Goal: Task Accomplishment & Management: Complete application form

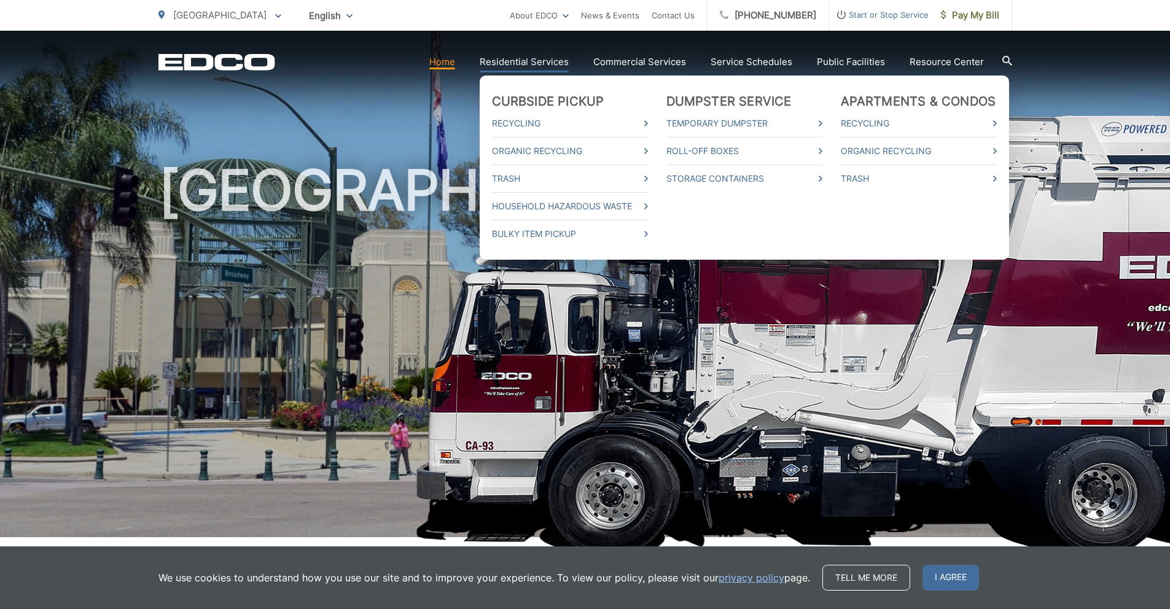
click at [548, 66] on link "Residential Services" at bounding box center [524, 62] width 89 height 15
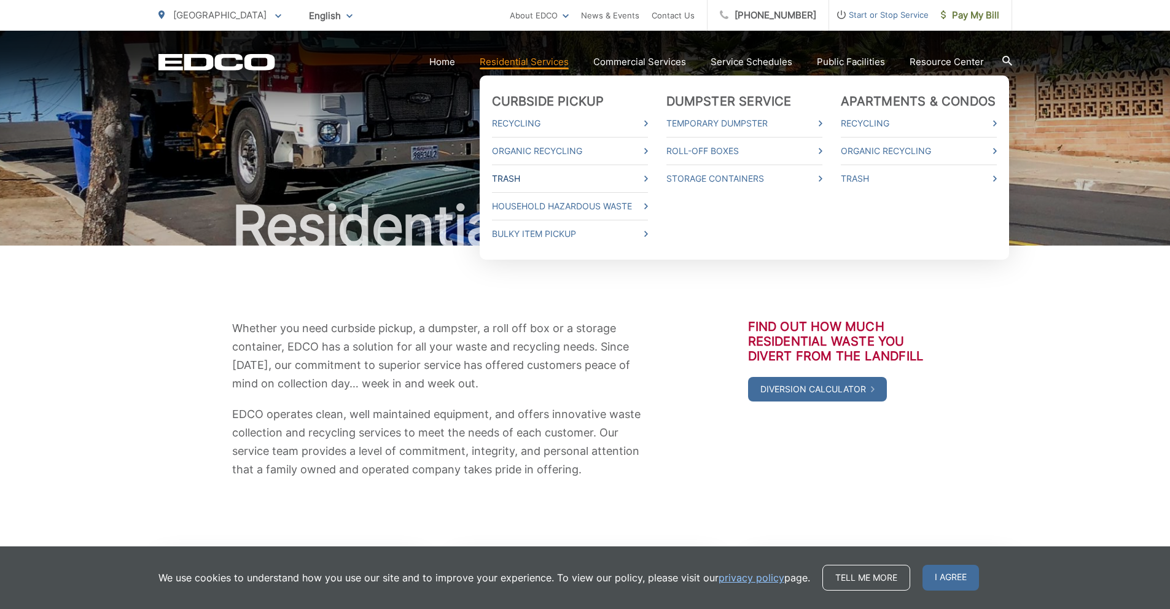
click at [606, 182] on link "Trash" at bounding box center [570, 178] width 156 height 15
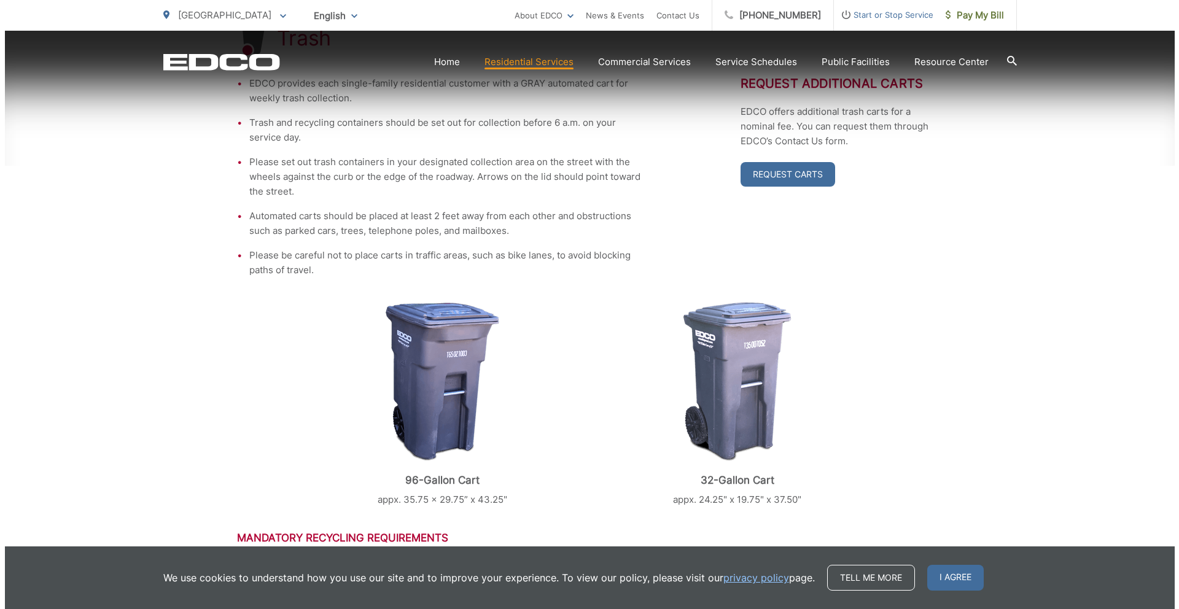
scroll to position [518, 0]
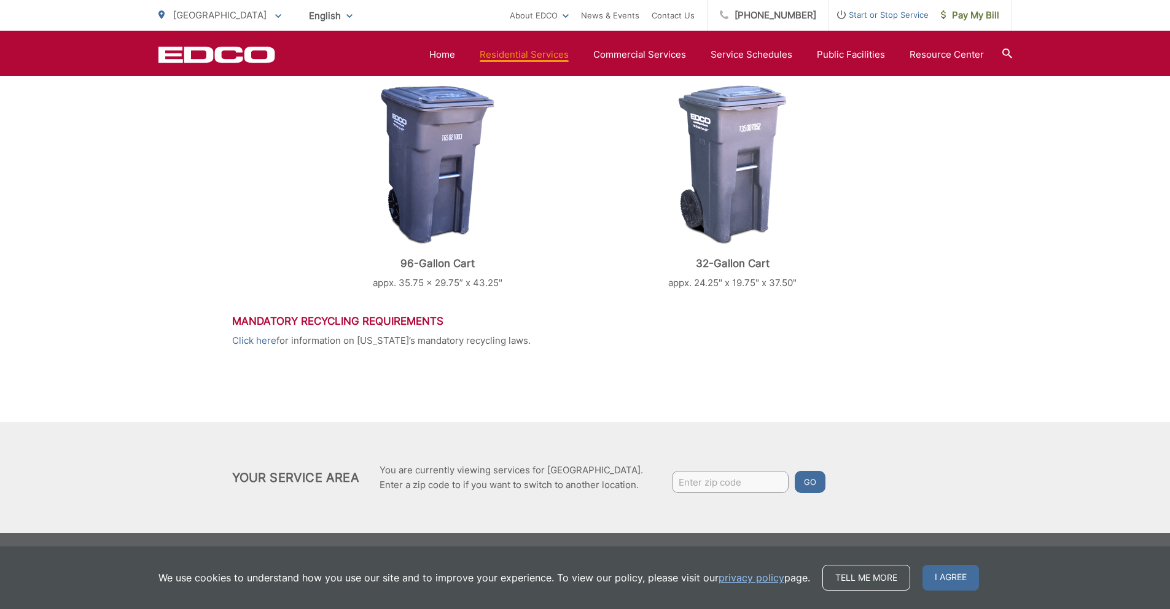
click at [713, 480] on input "Enter zip code" at bounding box center [730, 482] width 117 height 22
click at [882, 17] on span "Start or Stop Service" at bounding box center [878, 14] width 99 height 15
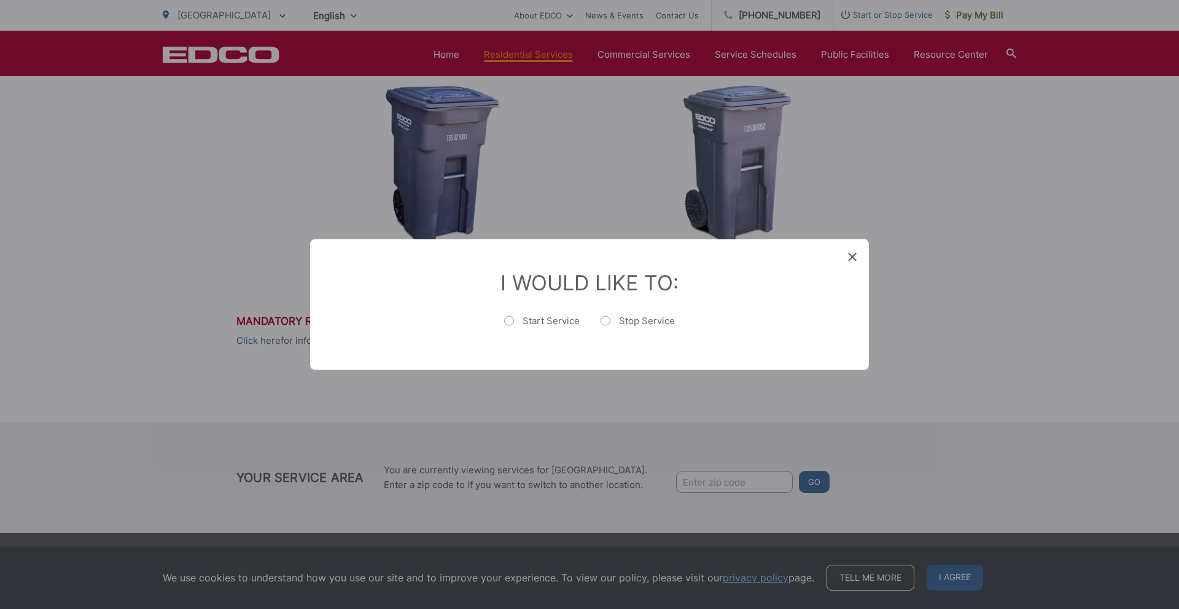
click at [514, 323] on label "Start Service" at bounding box center [542, 327] width 76 height 25
radio input "true"
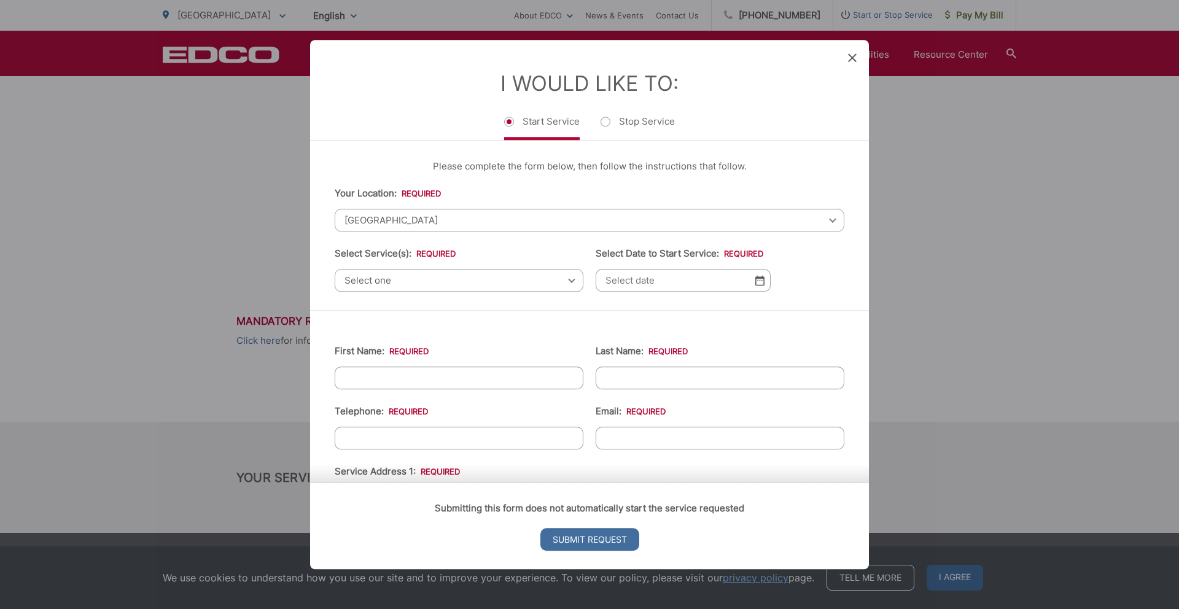
click at [475, 281] on span "Select one" at bounding box center [459, 280] width 249 height 23
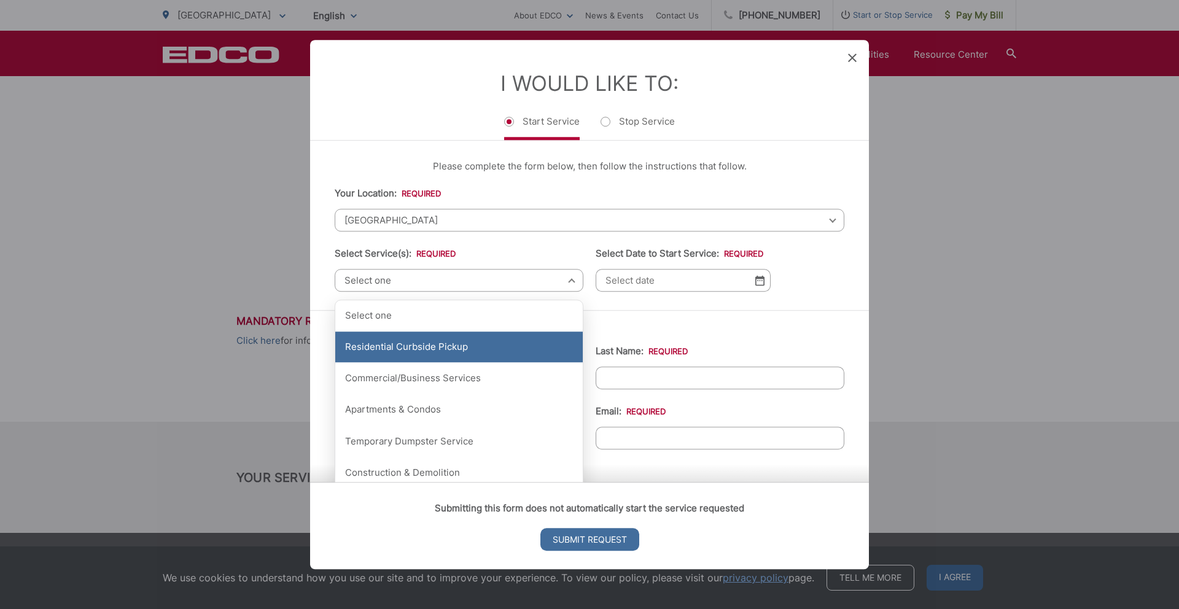
click at [463, 349] on div "Residential Curbside Pickup" at bounding box center [459, 347] width 248 height 31
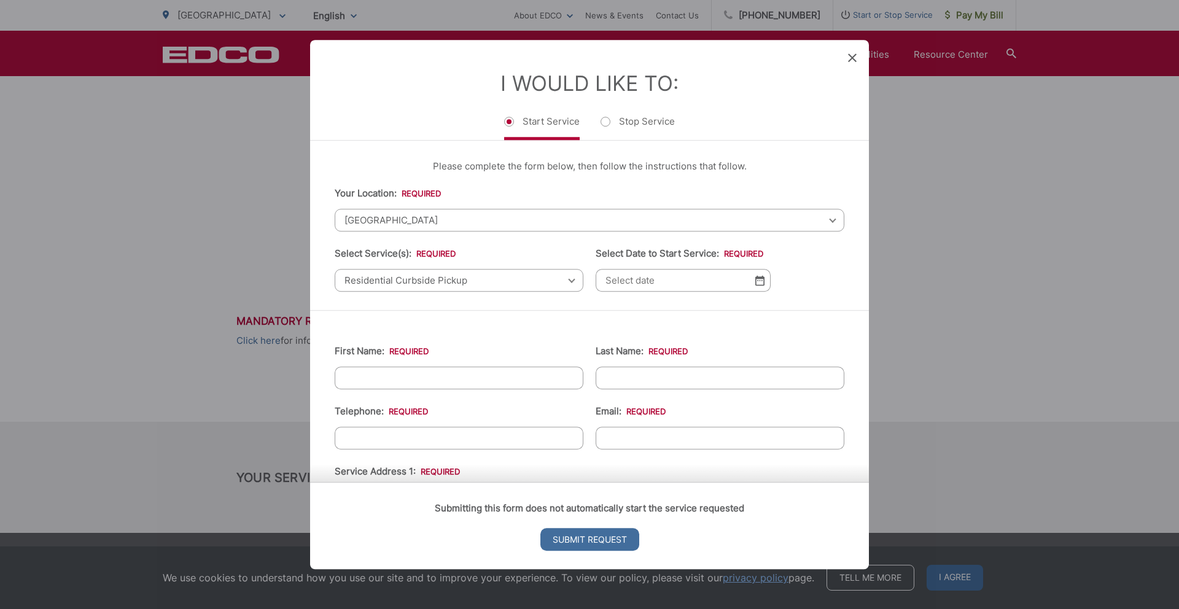
click at [755, 284] on img at bounding box center [759, 280] width 9 height 10
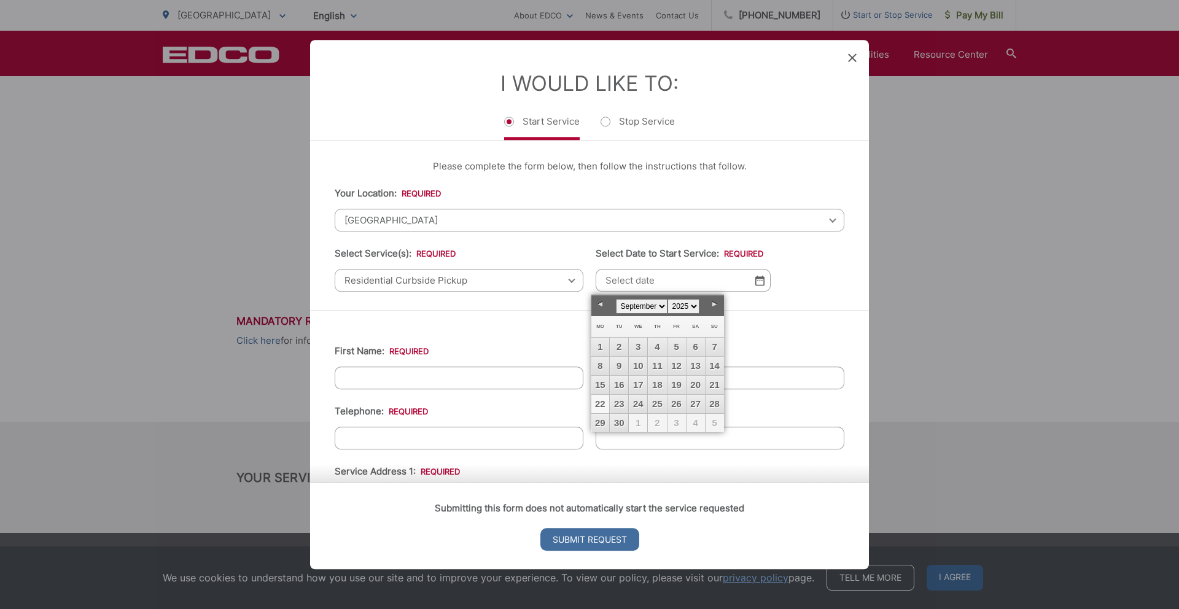
click at [603, 402] on link "22" at bounding box center [600, 404] width 18 height 18
type input "[DATE]"
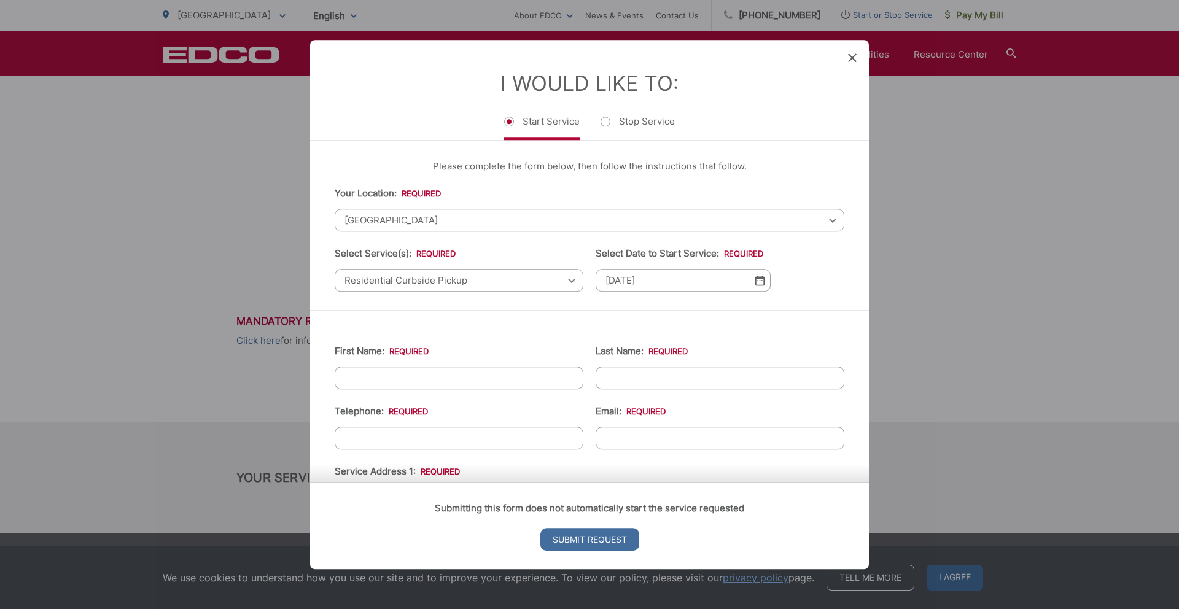
click at [404, 384] on input "First Name: *" at bounding box center [459, 378] width 249 height 23
type input "[PERSON_NAME]"
click at [419, 443] on input "(___) ___-____" at bounding box center [459, 438] width 249 height 23
type input "[PHONE_NUMBER]"
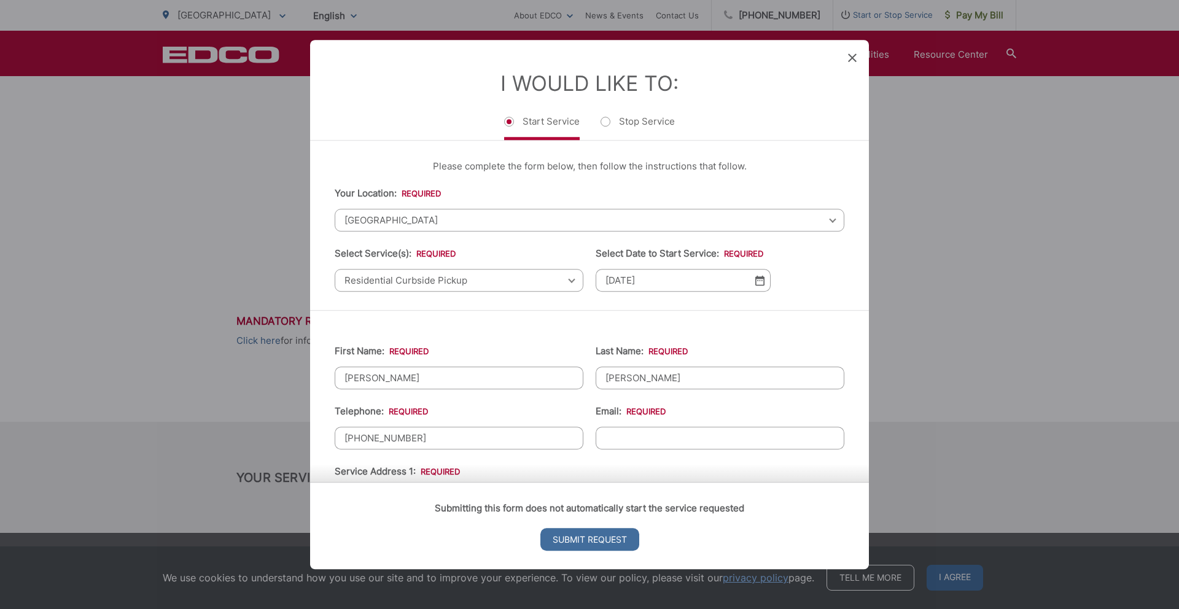
click at [744, 436] on input "Email: *" at bounding box center [720, 438] width 249 height 23
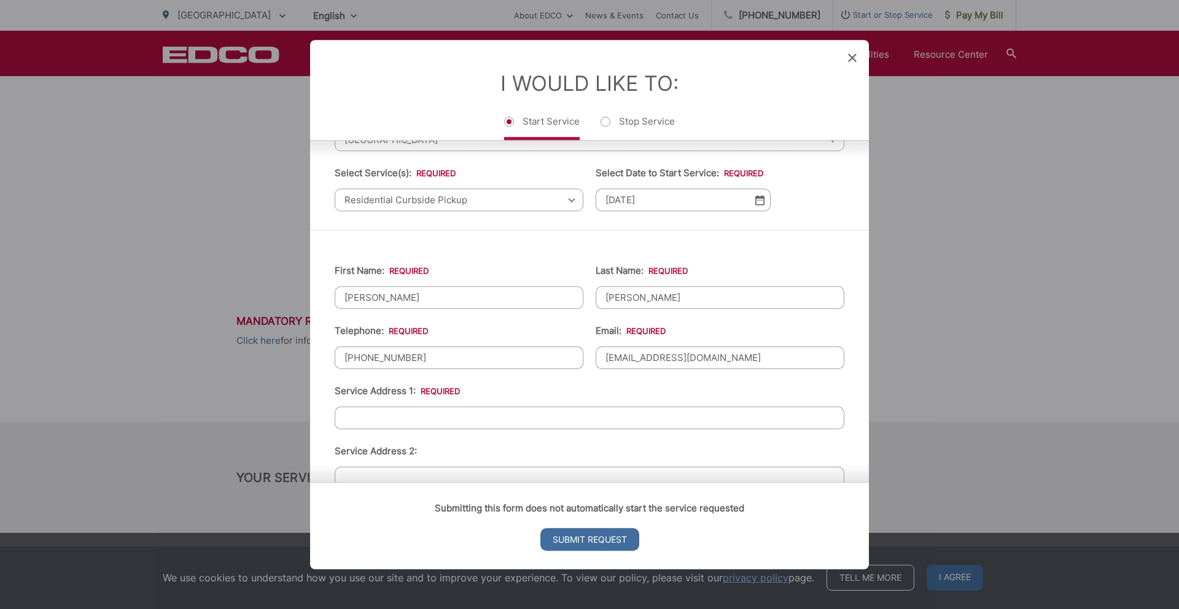
scroll to position [150, 0]
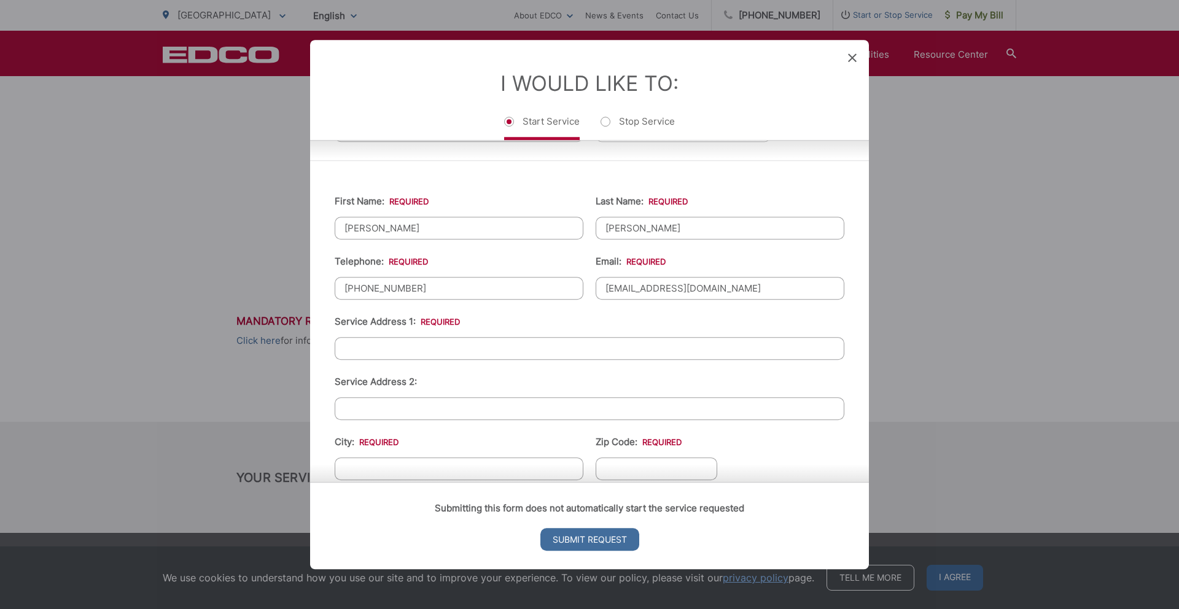
type input "[EMAIL_ADDRESS][DOMAIN_NAME]"
click at [571, 346] on input "Service Address 1: *" at bounding box center [590, 348] width 510 height 23
type input "1575 [GEOGRAPHIC_DATA]"
click at [437, 482] on div "Submitting this form does not automatically start the service requested Submit …" at bounding box center [589, 525] width 559 height 87
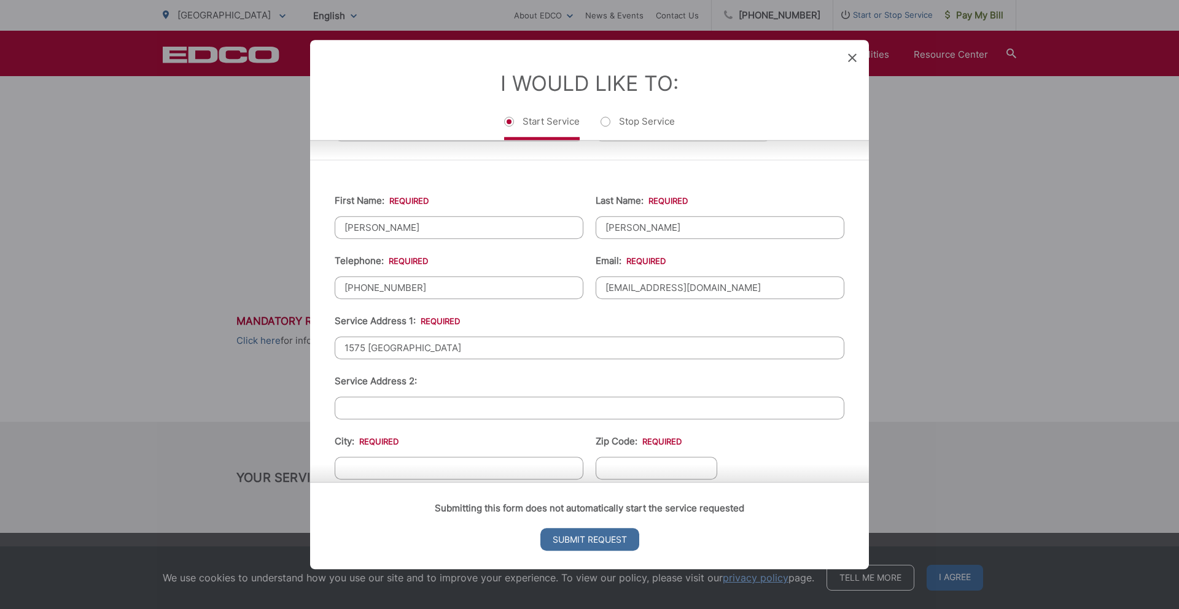
click at [448, 482] on div "Submitting this form does not automatically start the service requested Submit …" at bounding box center [589, 525] width 559 height 87
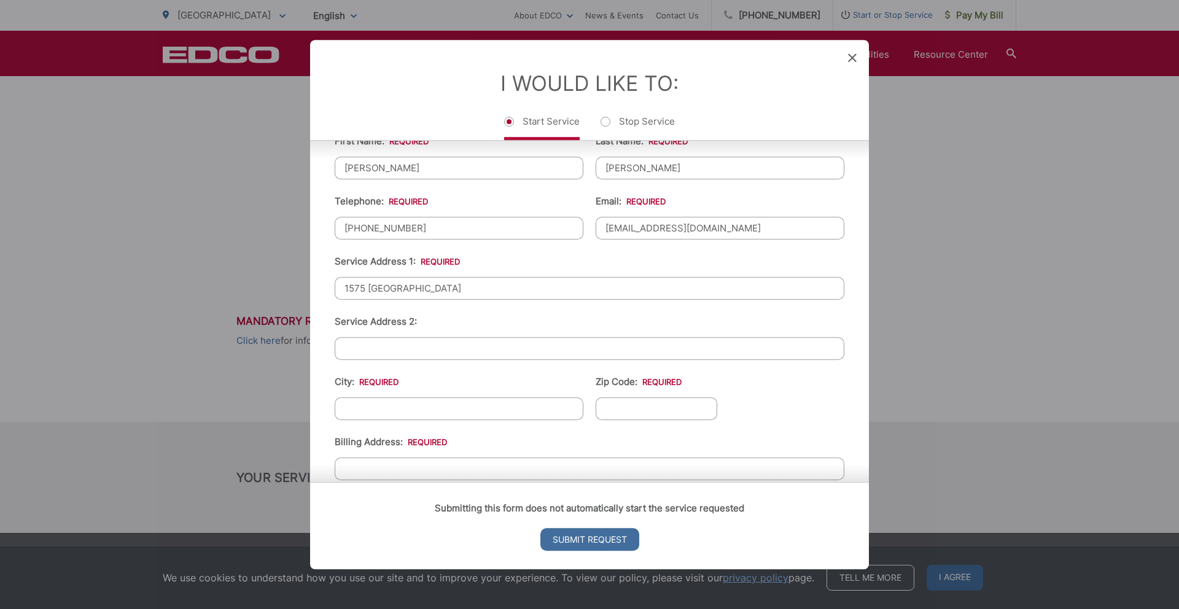
click at [382, 407] on input "City: *" at bounding box center [459, 408] width 249 height 23
type input "Escondido"
click at [662, 406] on input "Zip Code: *" at bounding box center [657, 408] width 122 height 23
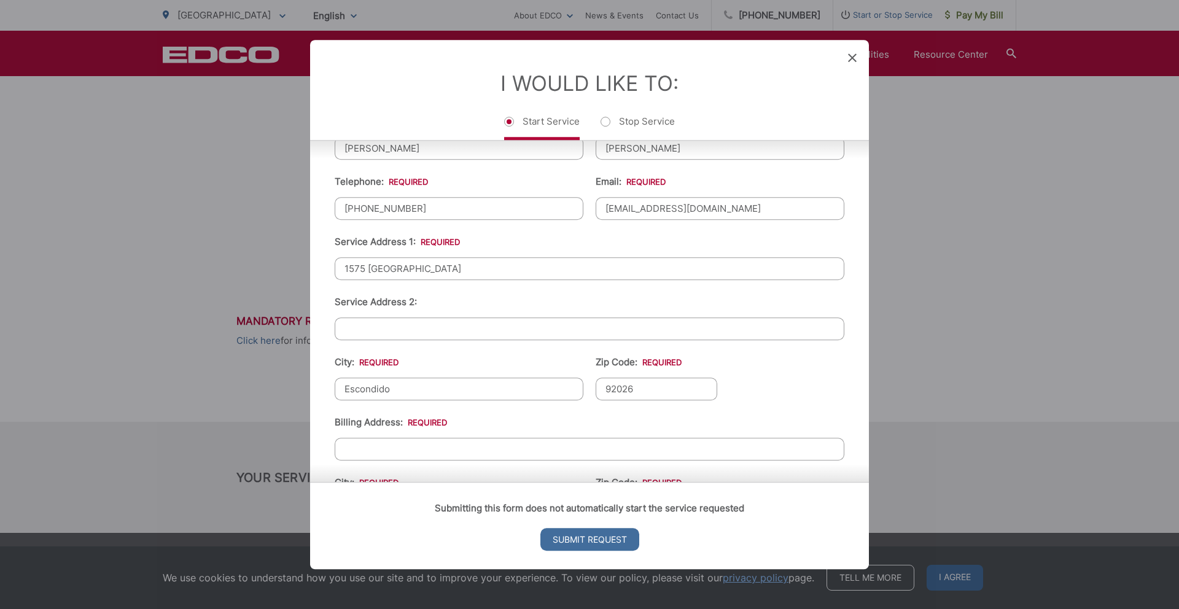
scroll to position [303, 0]
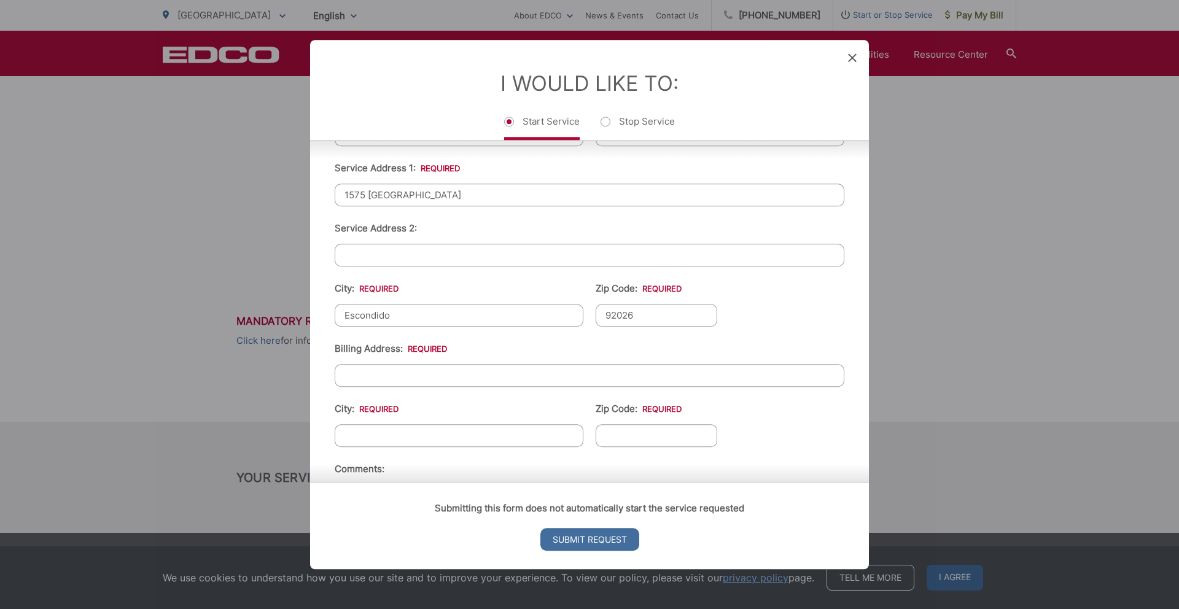
type input "92026"
click at [597, 374] on input "Billing Address: *" at bounding box center [590, 375] width 510 height 23
type input "1575 [GEOGRAPHIC_DATA]"
click at [455, 432] on input "City: *" at bounding box center [459, 435] width 249 height 23
type input "W"
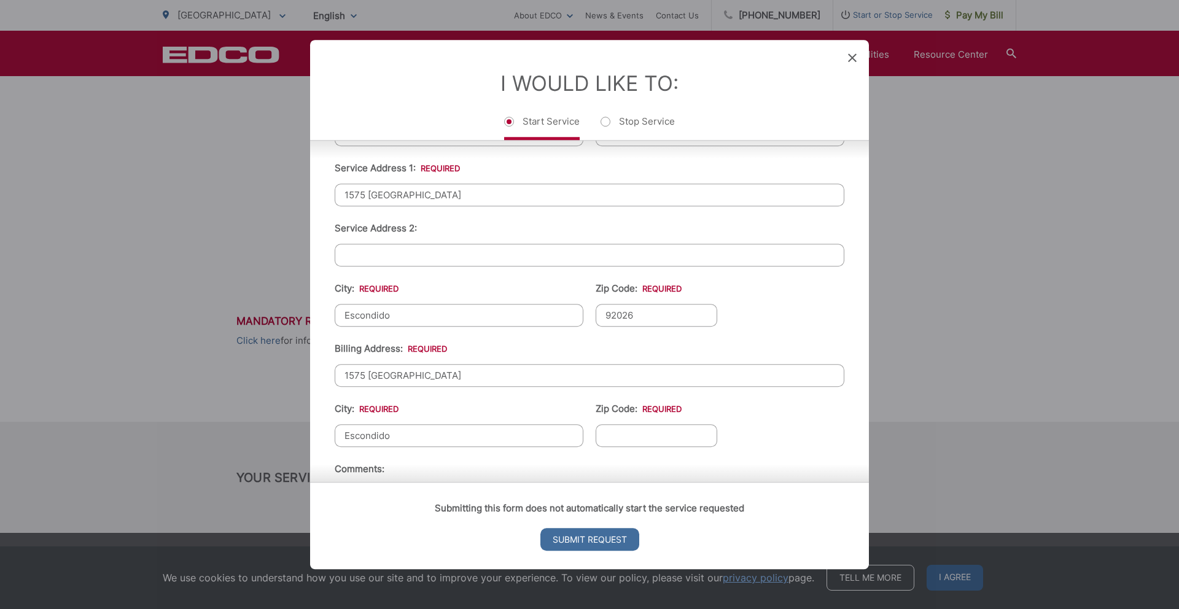
type input "Escondido"
click at [687, 433] on input "Zip Code: *" at bounding box center [657, 435] width 122 height 23
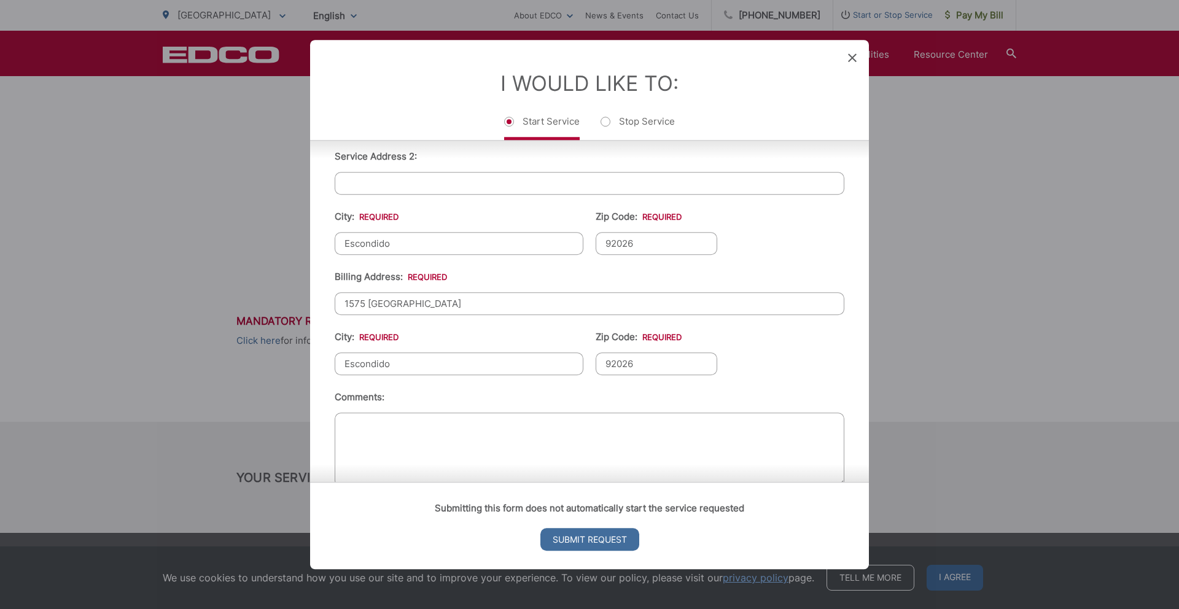
scroll to position [402, 0]
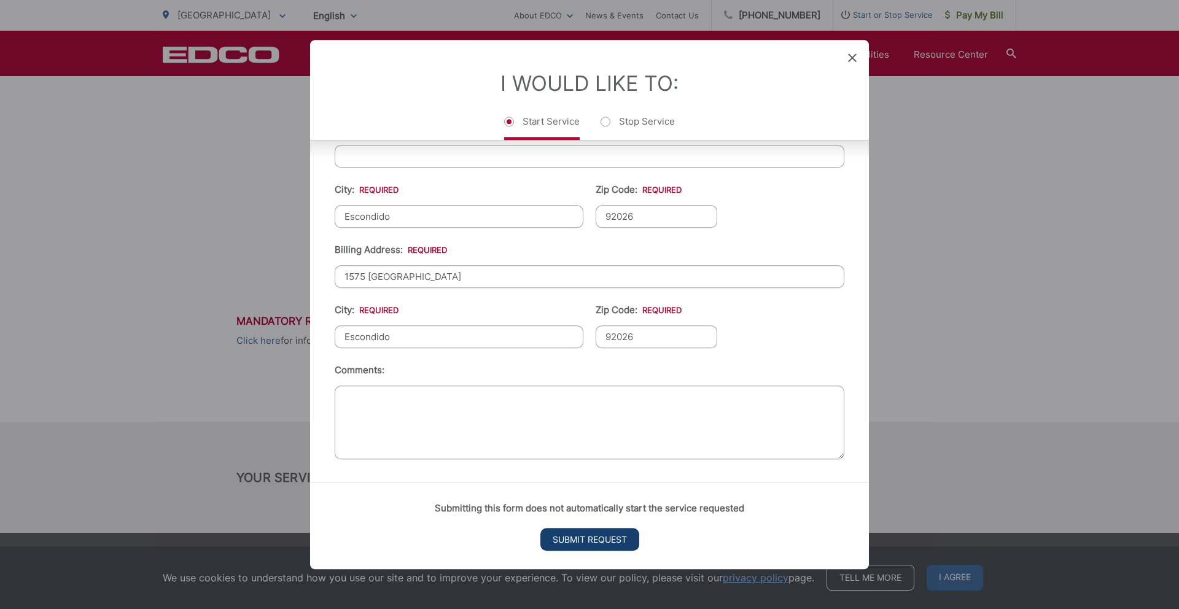
type input "92026"
click at [598, 545] on input "Submit Request" at bounding box center [589, 539] width 99 height 23
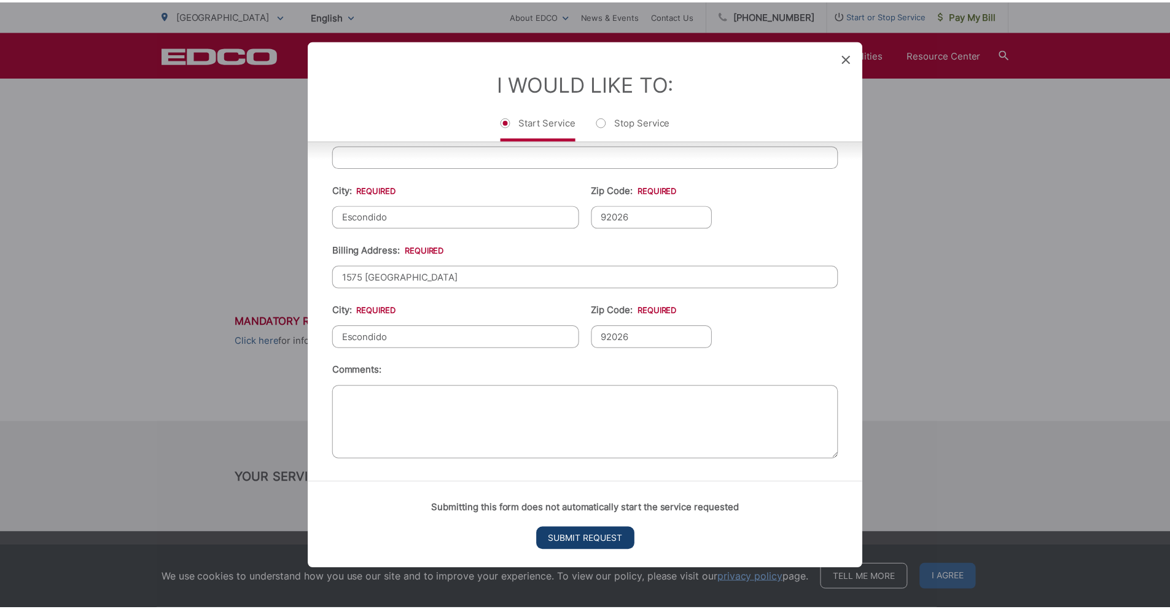
scroll to position [0, 0]
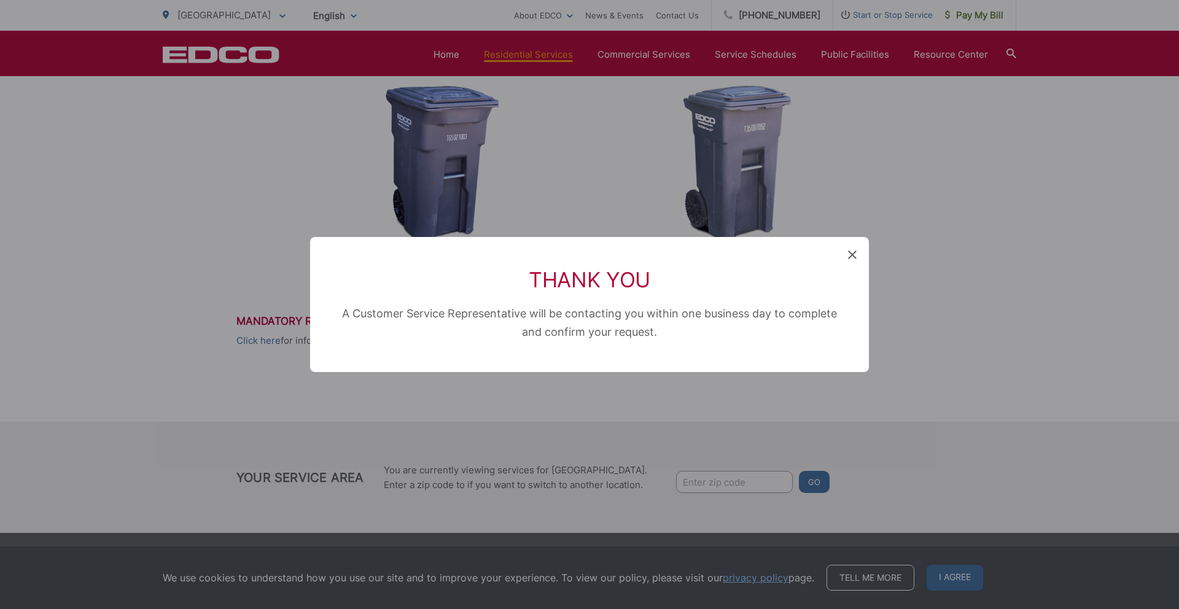
click at [851, 255] on icon at bounding box center [852, 255] width 9 height 9
